Goal: Check status: Check status

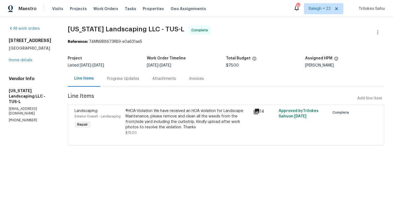
click at [144, 112] on div "#HOA-Violation We have received an HOA violation for Landscape Maintenance; ple…" at bounding box center [188, 119] width 125 height 22
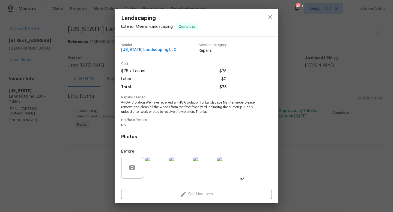
click at [156, 164] on img at bounding box center [156, 168] width 22 height 22
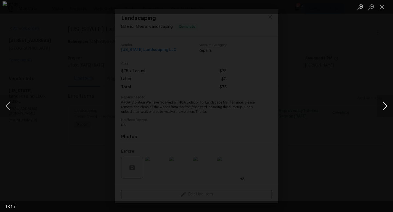
click at [386, 106] on button "Next image" at bounding box center [385, 106] width 16 height 22
click at [386, 107] on button "Next image" at bounding box center [385, 106] width 16 height 22
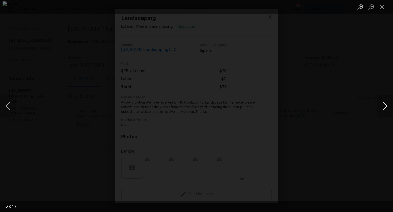
click at [386, 107] on button "Next image" at bounding box center [385, 106] width 16 height 22
click at [384, 5] on button "Close lightbox" at bounding box center [382, 7] width 11 height 10
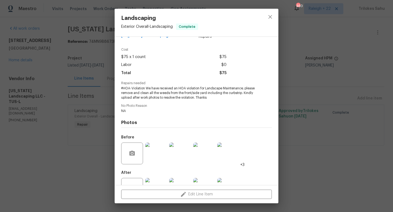
scroll to position [23, 0]
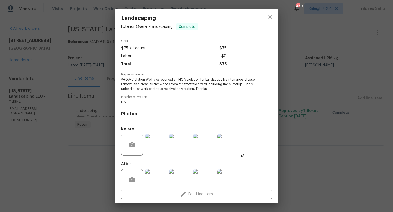
click at [158, 179] on img at bounding box center [156, 181] width 22 height 22
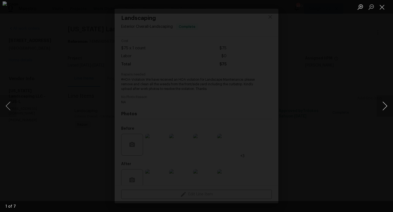
click at [384, 106] on button "Next image" at bounding box center [385, 106] width 16 height 22
click at [384, 107] on button "Next image" at bounding box center [385, 106] width 16 height 22
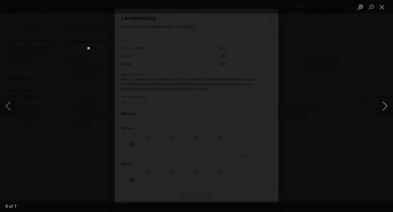
click at [384, 107] on button "Next image" at bounding box center [385, 106] width 16 height 22
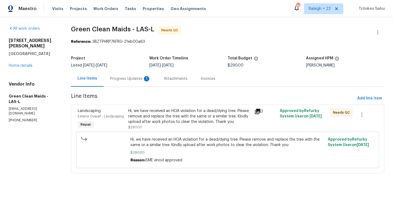
click at [122, 78] on div "Progress Updates 1" at bounding box center [130, 78] width 40 height 5
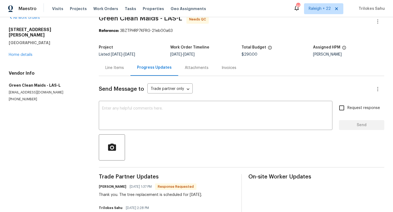
scroll to position [9, 0]
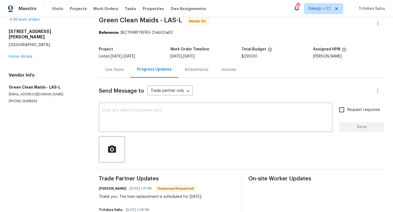
click at [114, 71] on div "Line Items" at bounding box center [114, 69] width 19 height 5
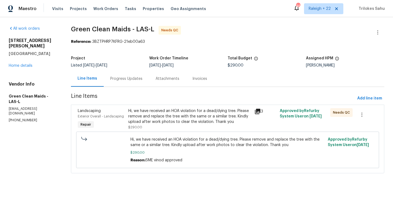
click at [158, 120] on div "Hi, we have received an HOA violation for a dead/dying tree. Please remove and …" at bounding box center [189, 116] width 123 height 16
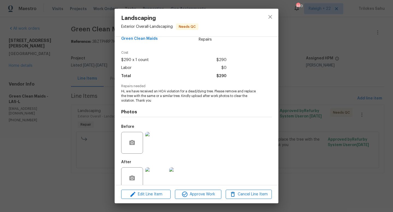
scroll to position [21, 0]
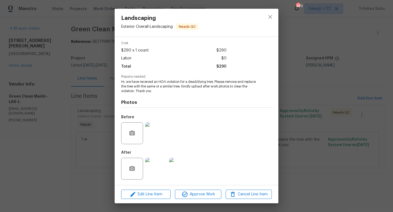
click at [151, 164] on img at bounding box center [156, 169] width 22 height 22
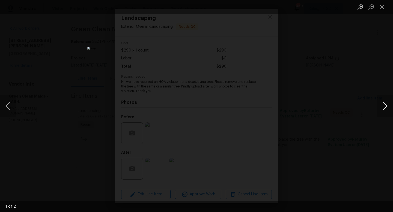
click at [386, 111] on button "Next image" at bounding box center [385, 106] width 16 height 22
click at [385, 112] on button "Next image" at bounding box center [385, 106] width 16 height 22
click at [383, 112] on button "Next image" at bounding box center [385, 106] width 16 height 22
click at [382, 9] on button "Close lightbox" at bounding box center [382, 7] width 11 height 10
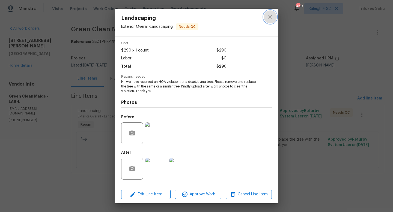
click at [267, 17] on icon "close" at bounding box center [270, 17] width 7 height 7
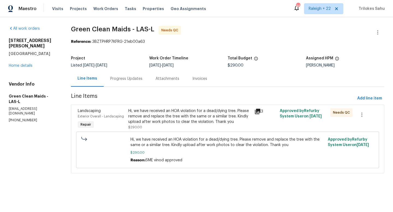
click at [135, 83] on div "Progress Updates" at bounding box center [126, 79] width 45 height 16
